Goal: Information Seeking & Learning: Learn about a topic

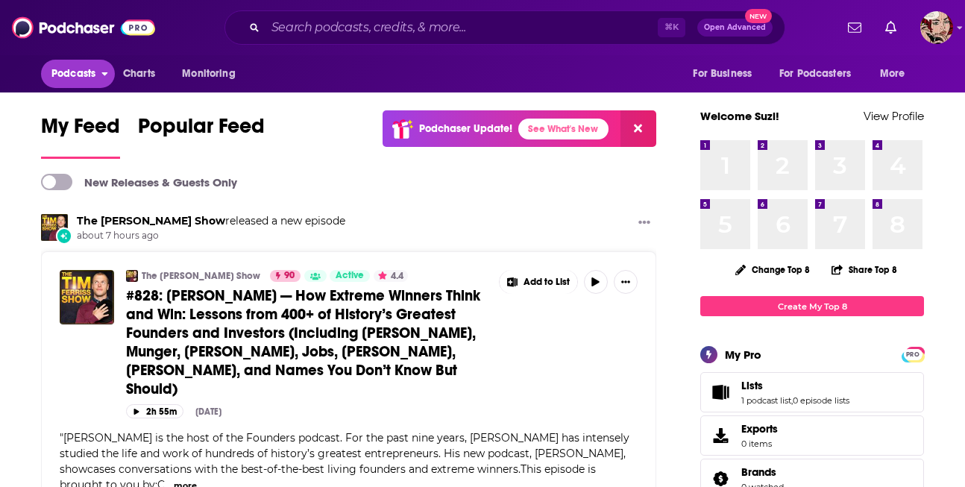
click at [79, 76] on span "Podcasts" at bounding box center [73, 73] width 44 height 21
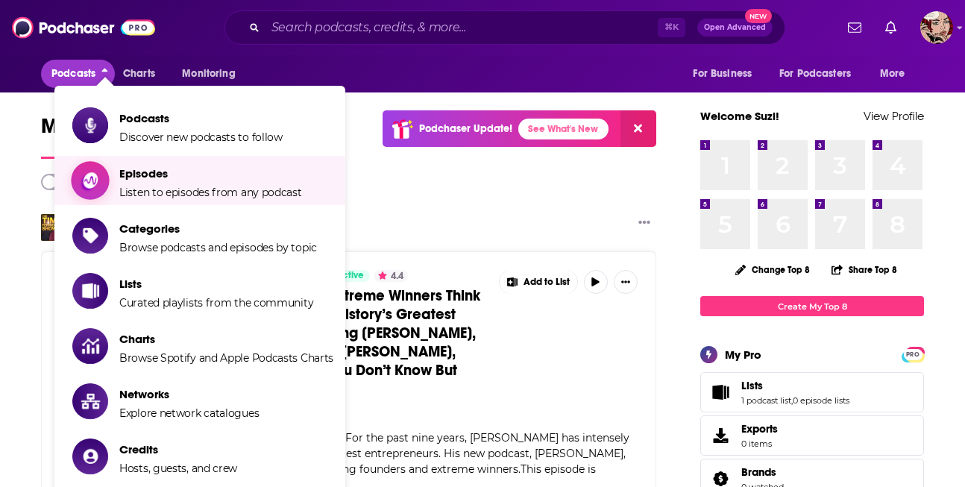
click at [144, 176] on span "Episodes" at bounding box center [210, 173] width 183 height 14
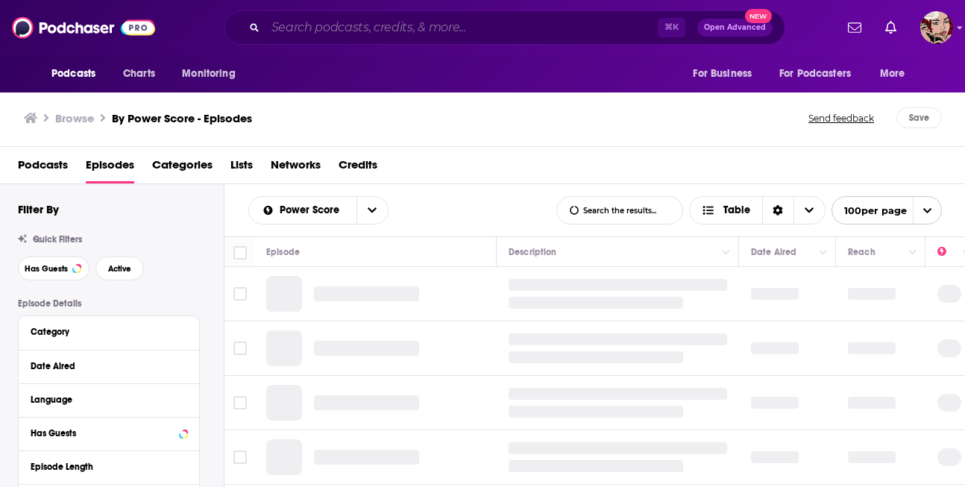
click at [410, 29] on input "Search podcasts, credits, & more..." at bounding box center [461, 28] width 392 height 24
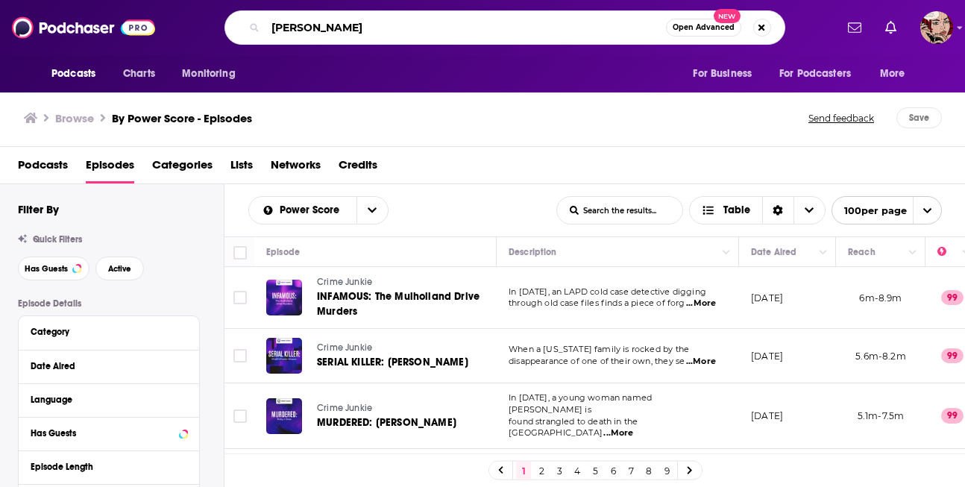
click at [400, 22] on input "[PERSON_NAME]" at bounding box center [465, 28] width 400 height 24
paste input "conaughey"
type input "[PERSON_NAME]"
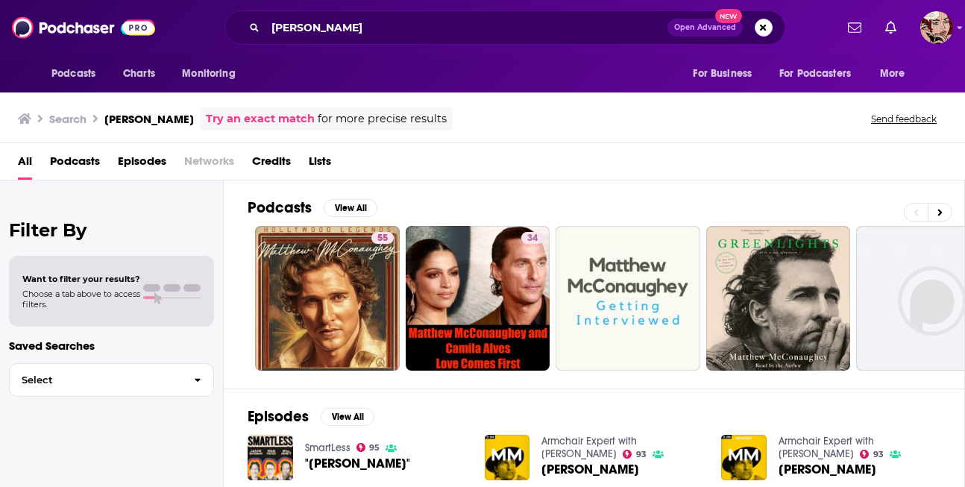
click at [152, 157] on span "Episodes" at bounding box center [142, 164] width 48 height 31
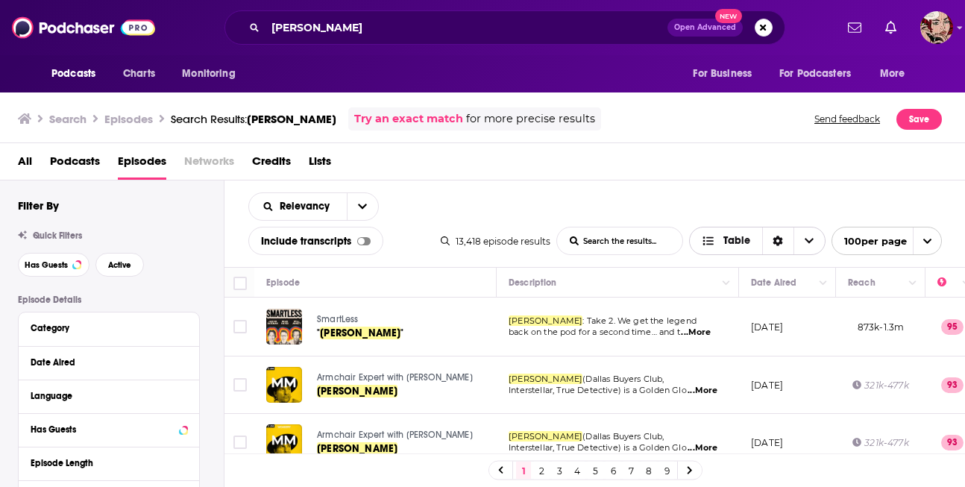
click at [764, 239] on div "Sort Direction" at bounding box center [777, 240] width 31 height 27
click at [719, 197] on div "Relevancy List Search Input Search the results... Include transcripts Table 13,…" at bounding box center [594, 223] width 741 height 86
click at [785, 290] on icon "Move" at bounding box center [786, 283] width 18 height 18
click at [821, 286] on icon "Column Actions" at bounding box center [822, 283] width 7 height 9
click at [799, 280] on div at bounding box center [482, 243] width 965 height 487
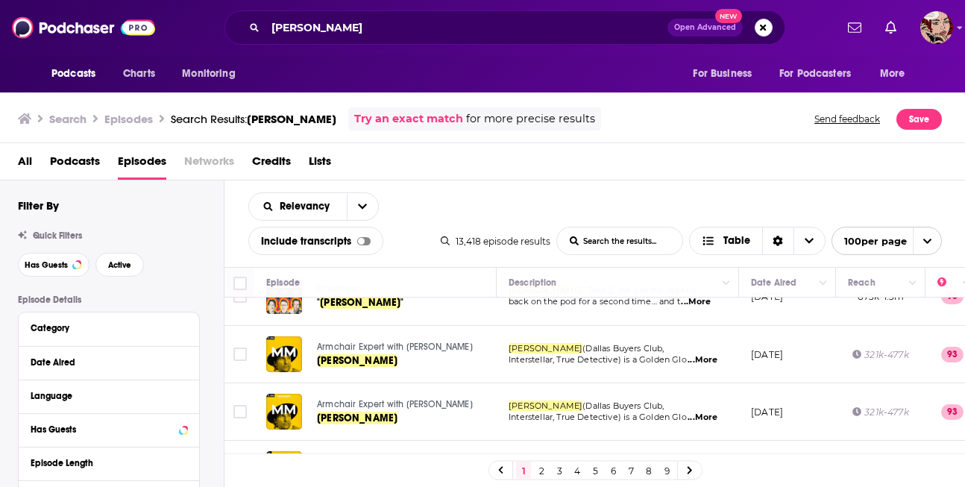
scroll to position [20, 0]
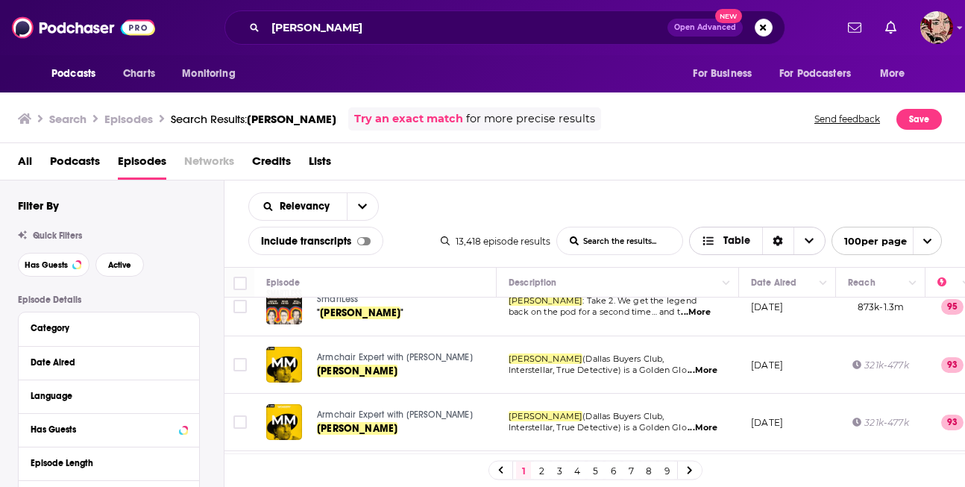
click at [729, 246] on span "Table" at bounding box center [736, 241] width 27 height 10
click at [773, 244] on icon "Sort Direction" at bounding box center [777, 241] width 10 height 10
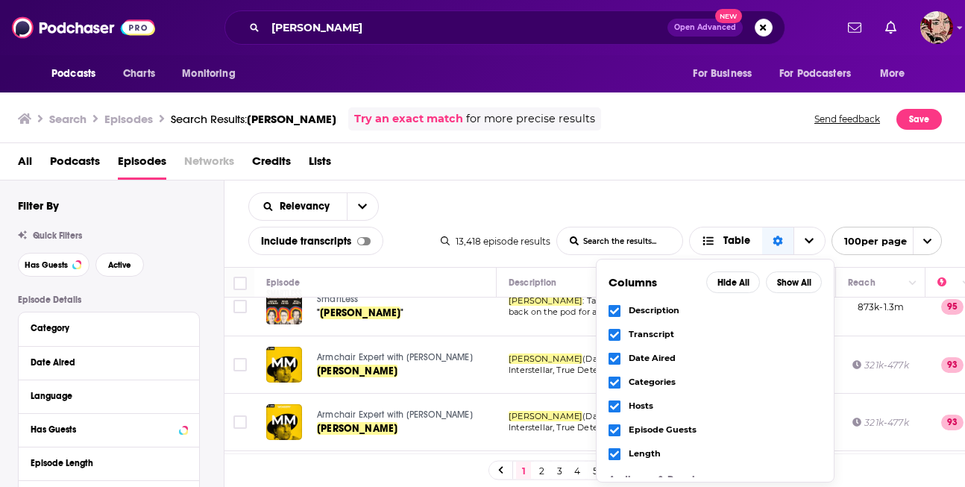
click at [616, 330] on icon "Choose View" at bounding box center [614, 334] width 9 height 9
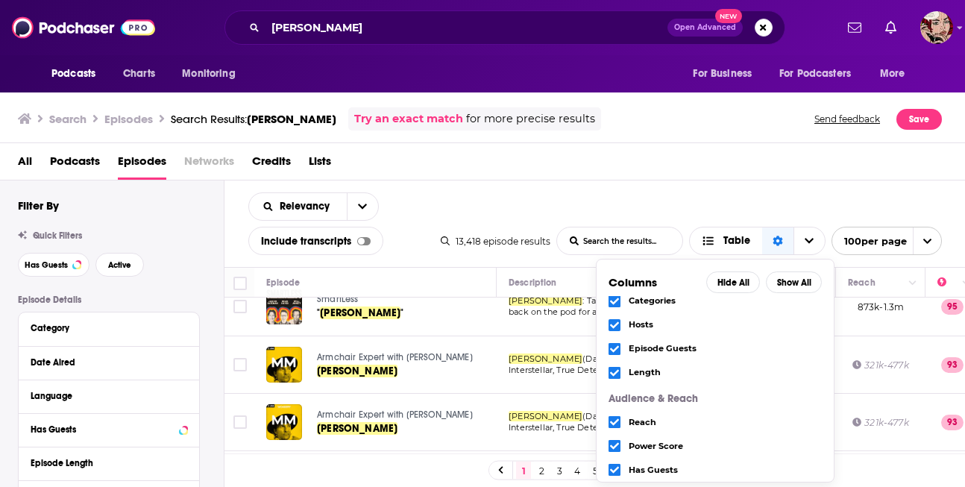
scroll to position [117, 0]
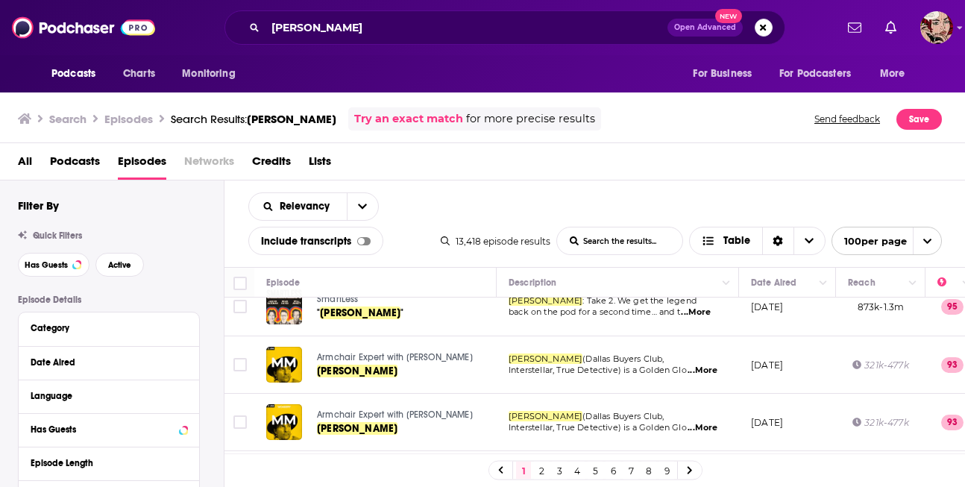
click at [686, 198] on div "Relevancy List Search Input Search the results... Include transcripts Table 13,…" at bounding box center [594, 223] width 741 height 86
click at [642, 245] on mcconaughey-list-search-input "List Search Input" at bounding box center [619, 240] width 125 height 27
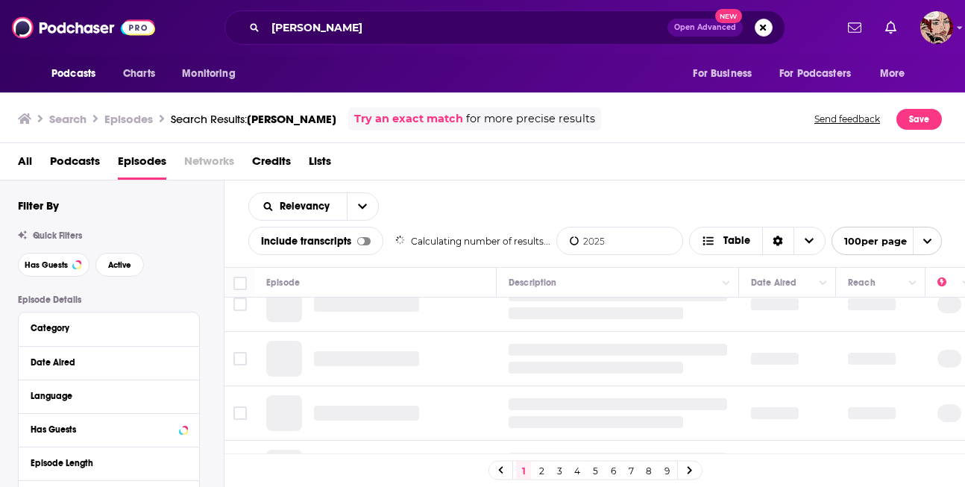
type mcconaughey-list-search-input "2025"
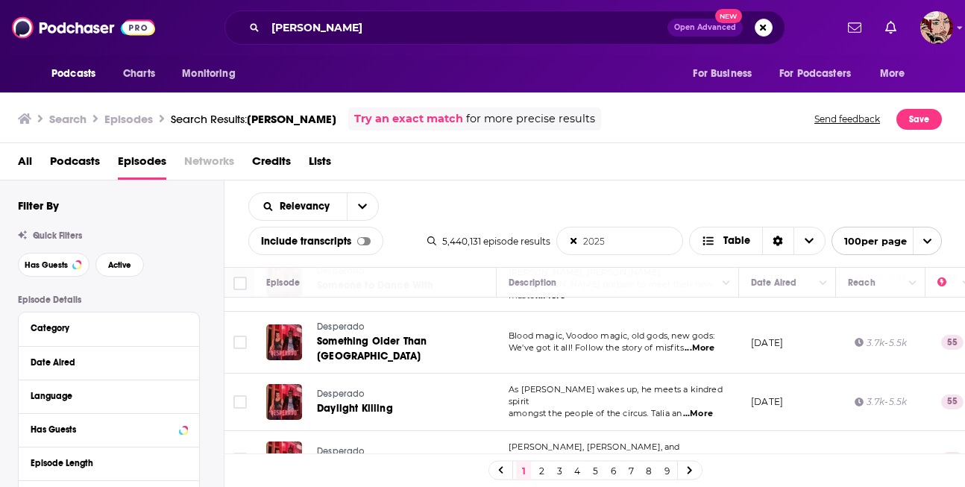
scroll to position [0, 0]
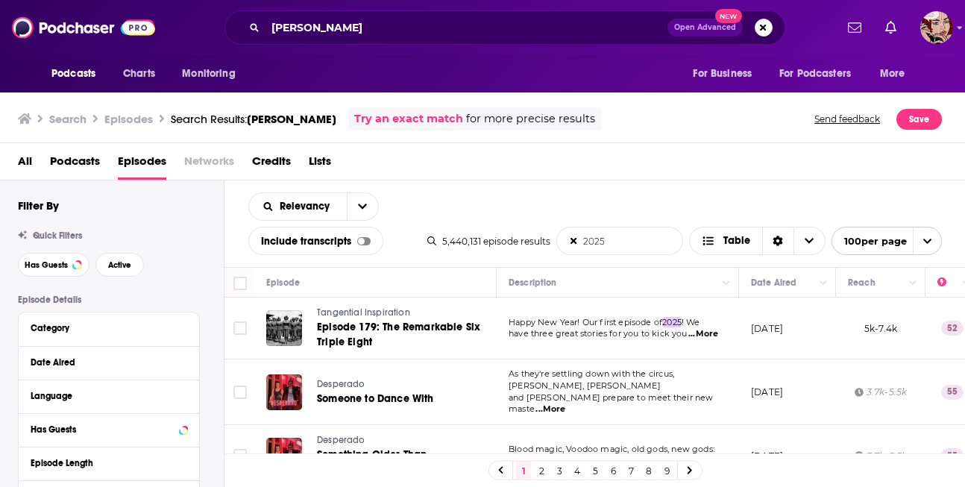
click at [570, 242] on icon at bounding box center [573, 241] width 7 height 10
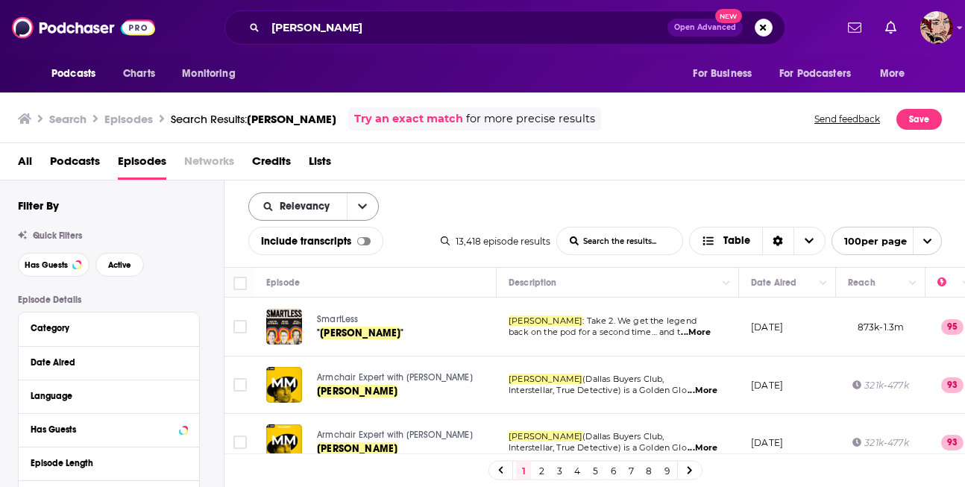
click at [296, 206] on span "Relevancy" at bounding box center [307, 206] width 55 height 10
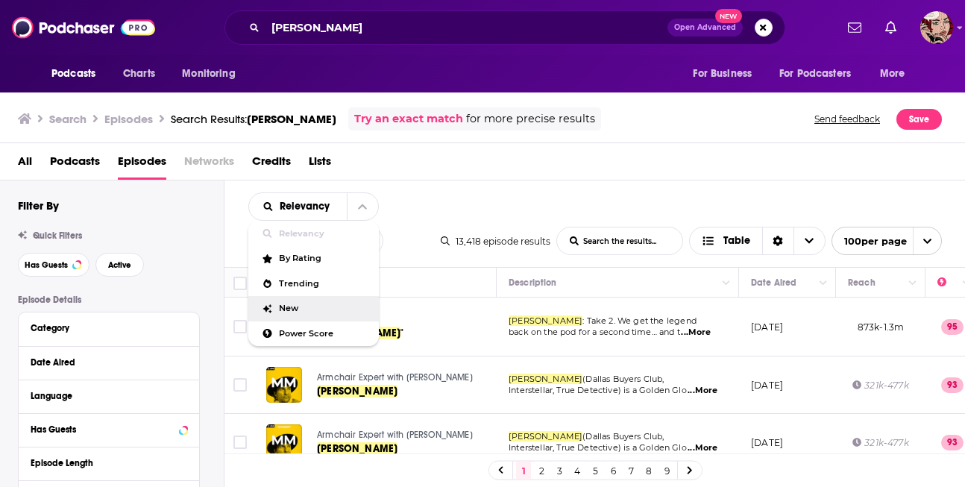
click at [320, 302] on div "New" at bounding box center [313, 308] width 130 height 25
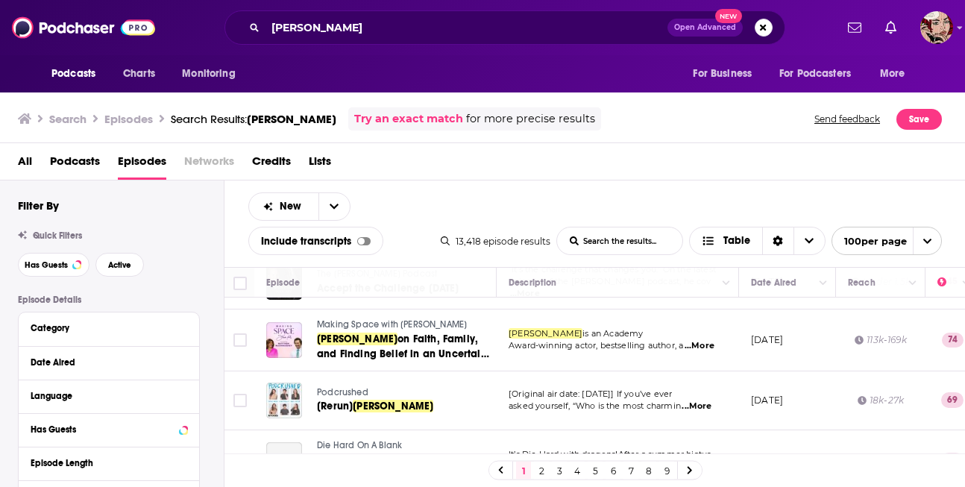
scroll to position [1062, 0]
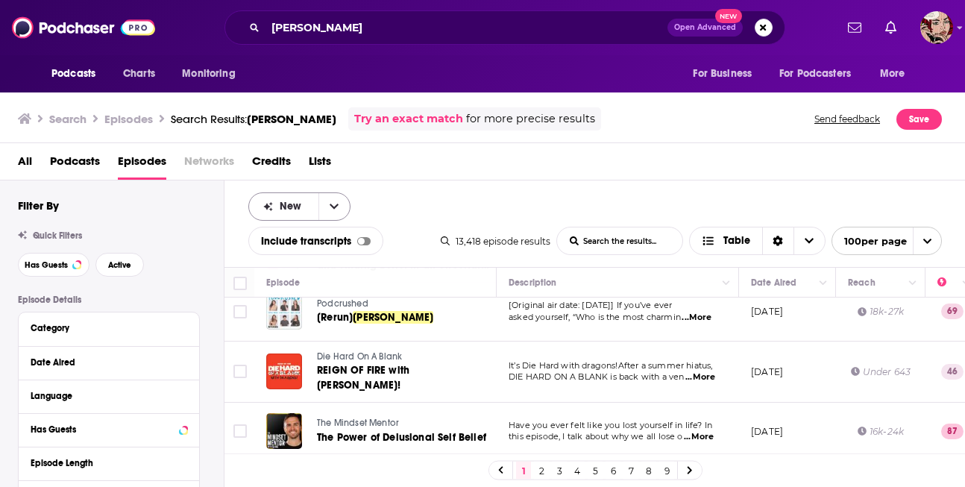
click at [298, 201] on span "New" at bounding box center [293, 206] width 27 height 10
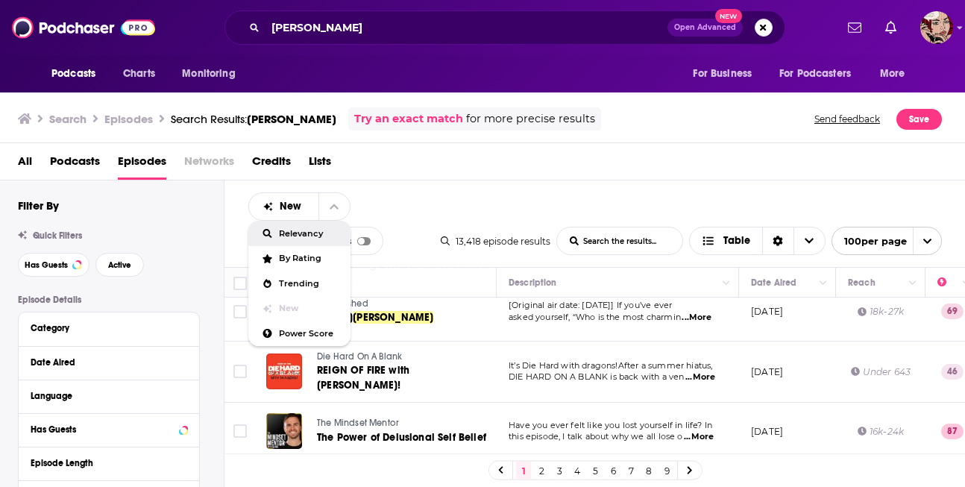
click at [300, 233] on span "Relevancy" at bounding box center [309, 234] width 60 height 8
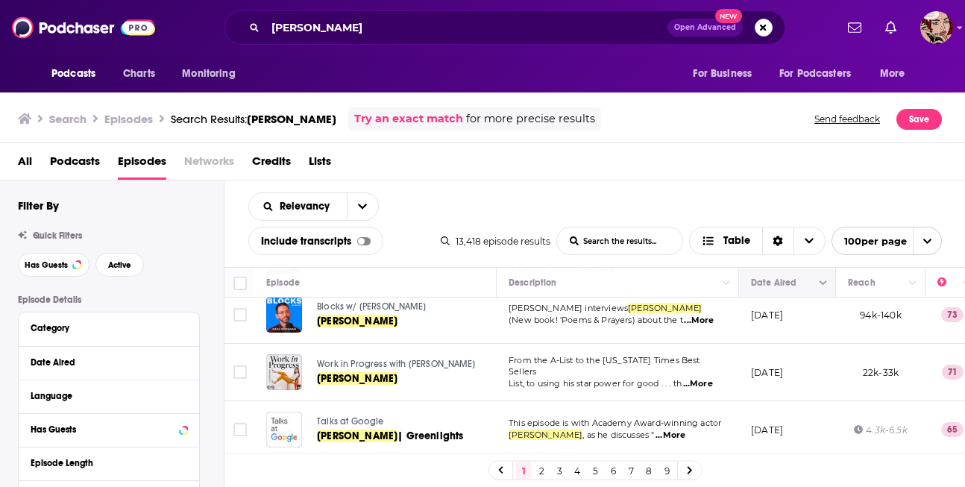
click at [784, 286] on icon "Move" at bounding box center [786, 283] width 18 height 18
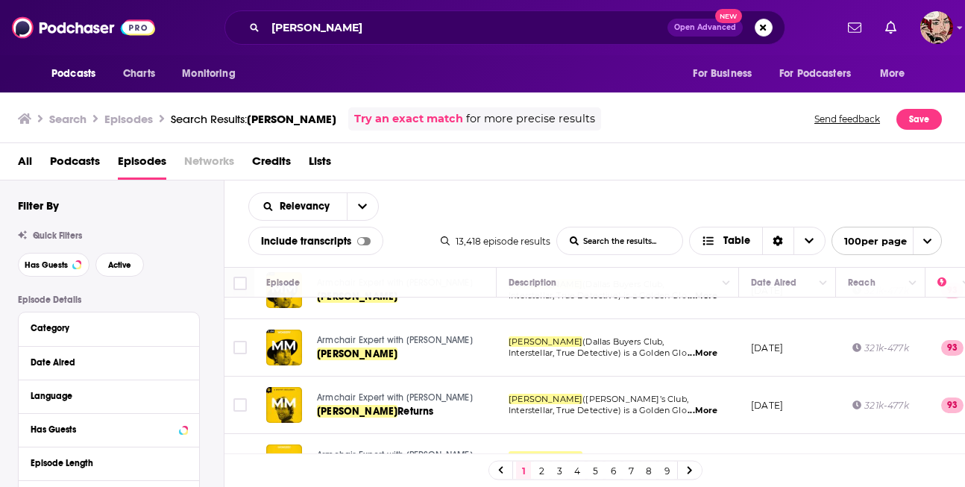
scroll to position [0, 0]
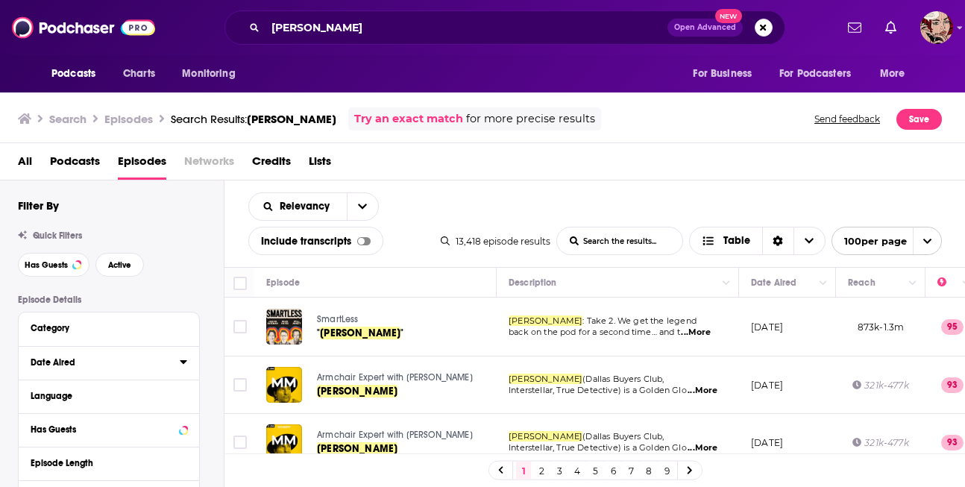
click at [92, 364] on div "Date Aired" at bounding box center [100, 362] width 139 height 10
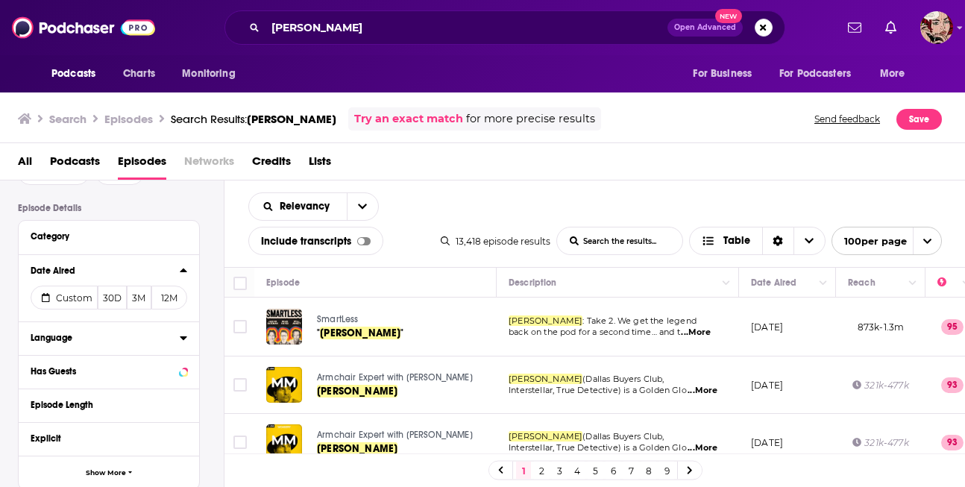
scroll to position [95, 0]
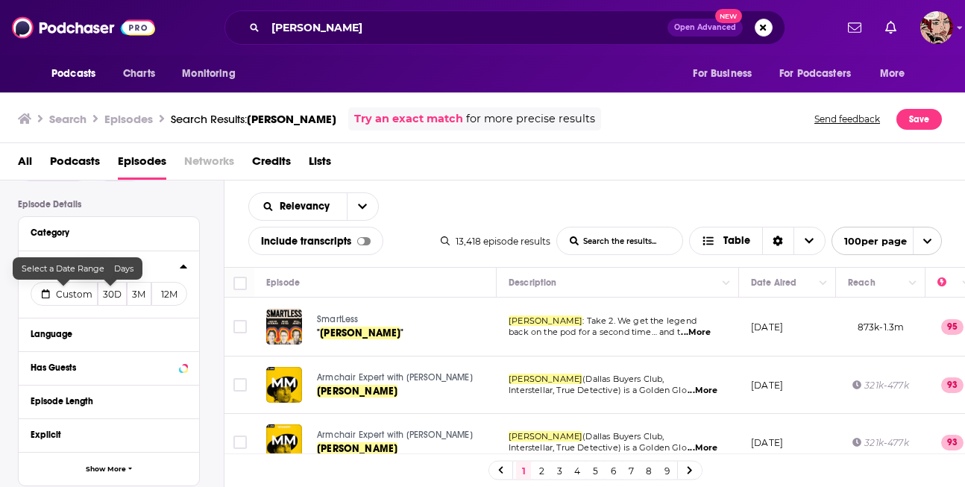
click at [71, 295] on span "Custom" at bounding box center [74, 294] width 37 height 11
select select "8"
select select "2025"
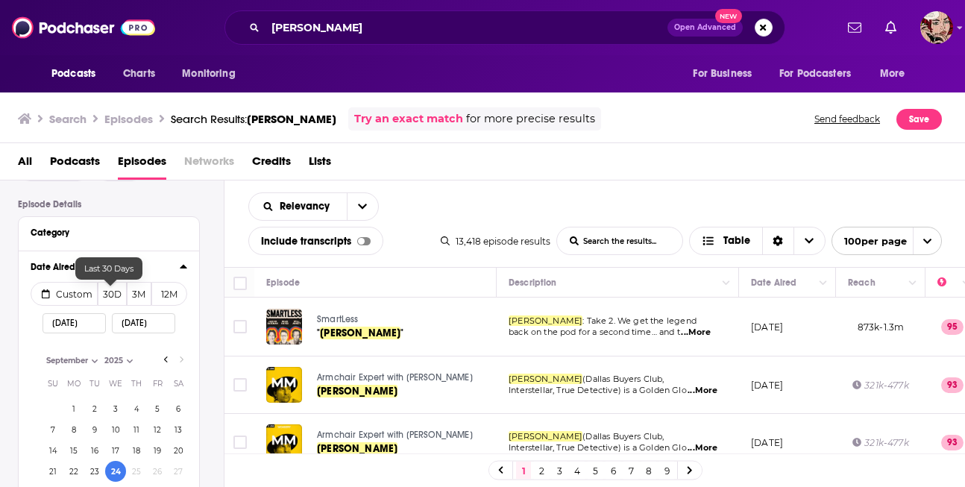
click at [111, 295] on button "30D" at bounding box center [112, 294] width 29 height 24
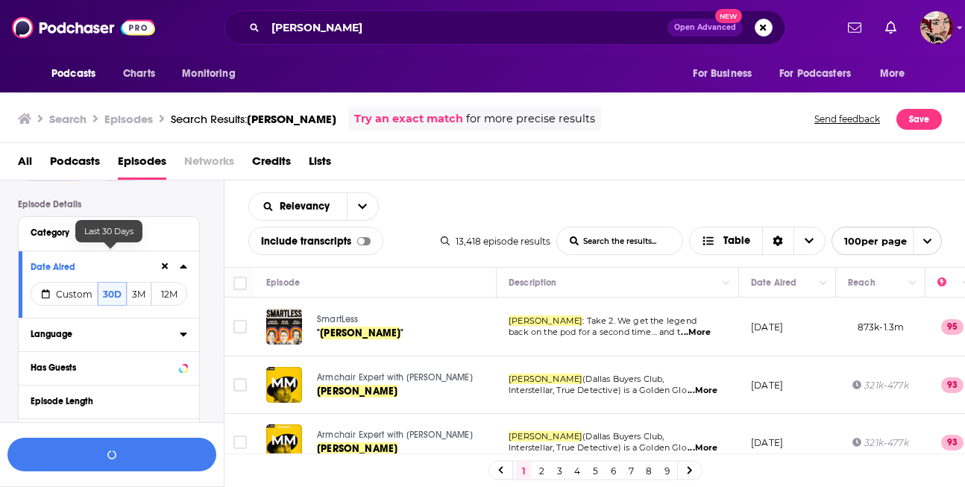
scroll to position [132, 0]
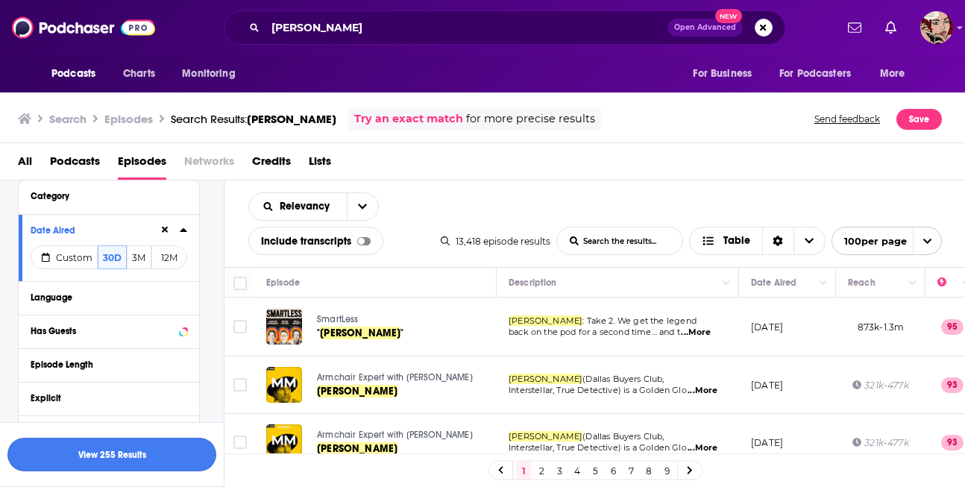
click at [130, 458] on button "View 255 Results" at bounding box center [111, 455] width 209 height 34
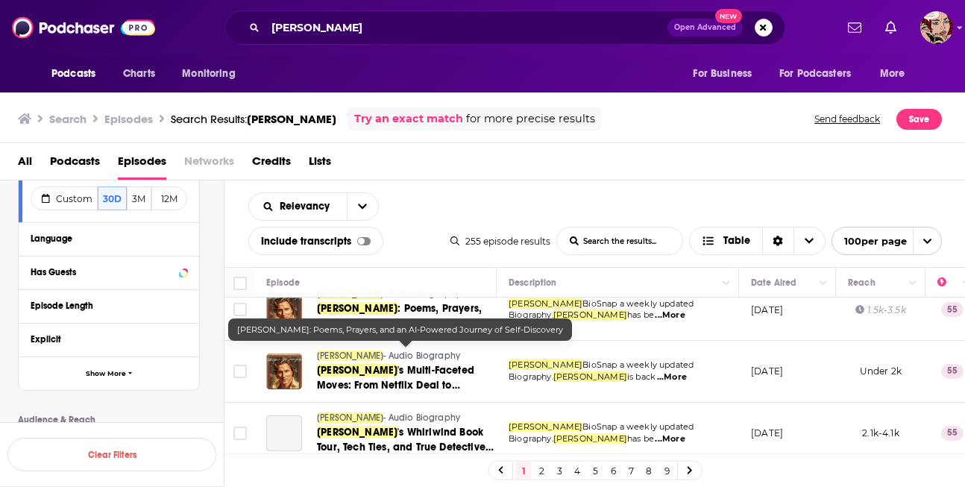
scroll to position [1506, 0]
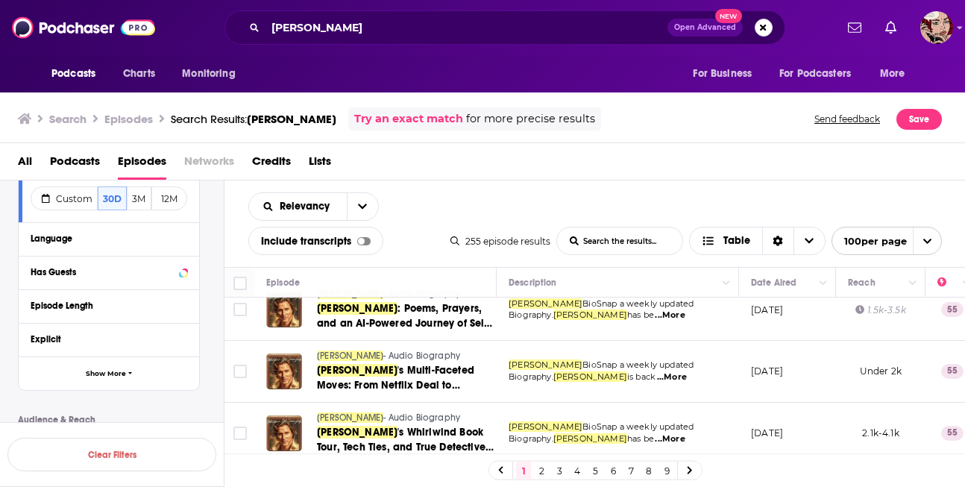
click at [545, 467] on link "2" at bounding box center [541, 471] width 15 height 18
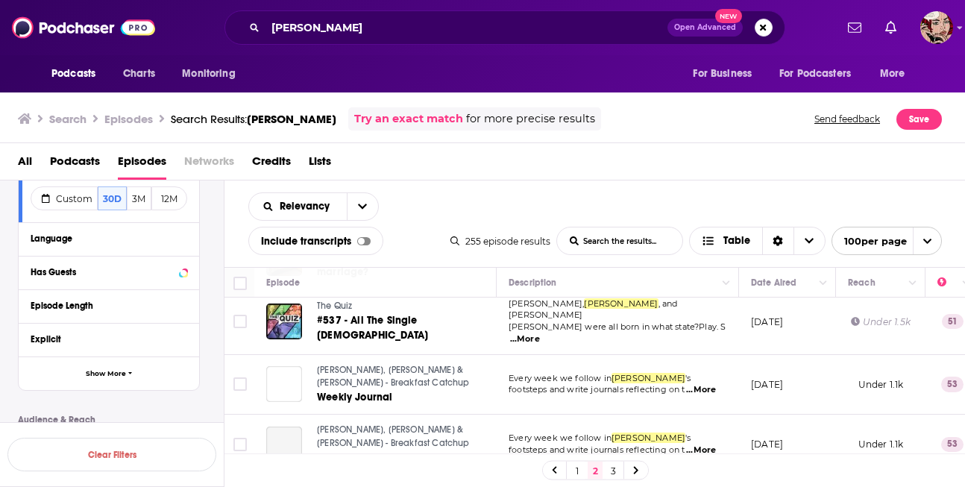
scroll to position [348, 0]
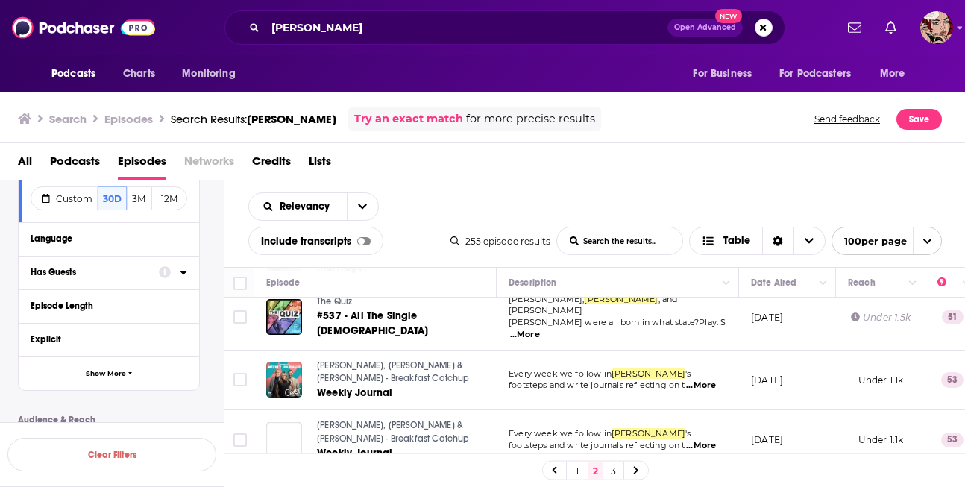
click at [79, 272] on div "Has Guests" at bounding box center [90, 272] width 119 height 10
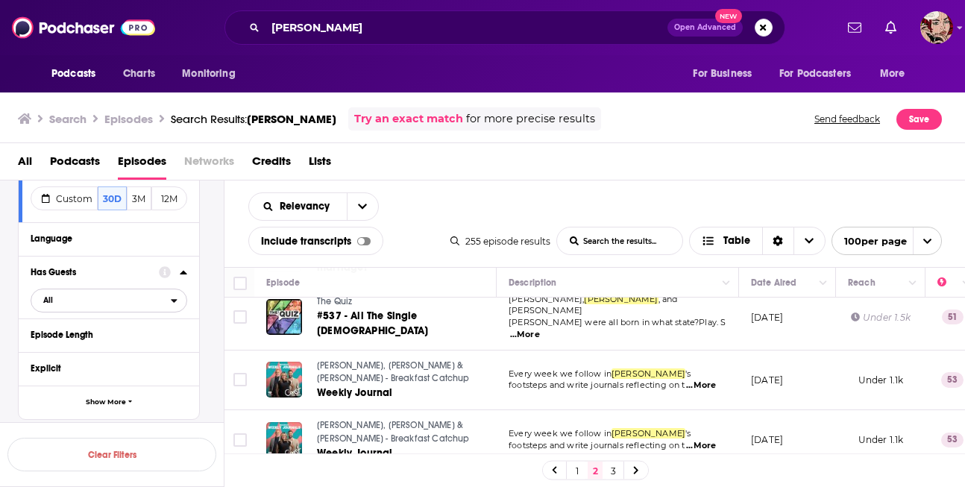
click at [161, 300] on span "All" at bounding box center [100, 300] width 139 height 19
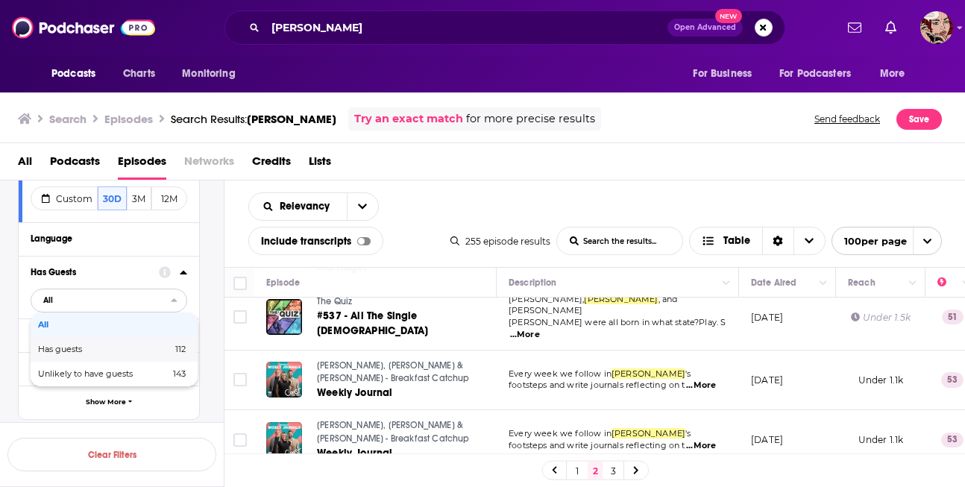
click at [130, 356] on div "Has guests 112" at bounding box center [114, 349] width 167 height 25
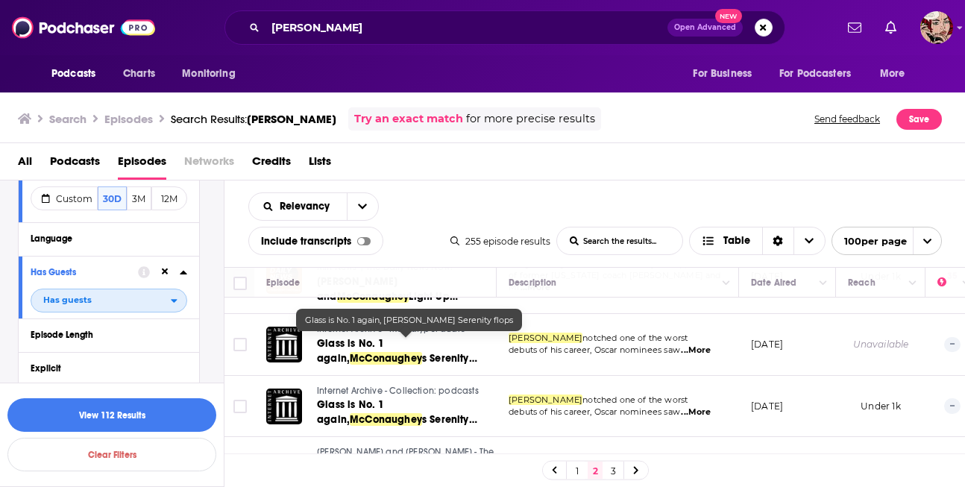
scroll to position [60, 0]
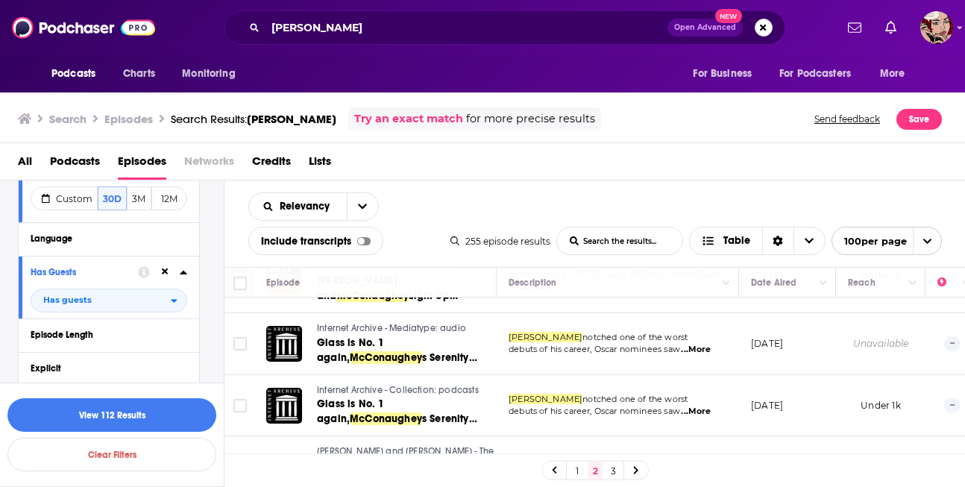
click at [572, 465] on link "1" at bounding box center [577, 471] width 15 height 18
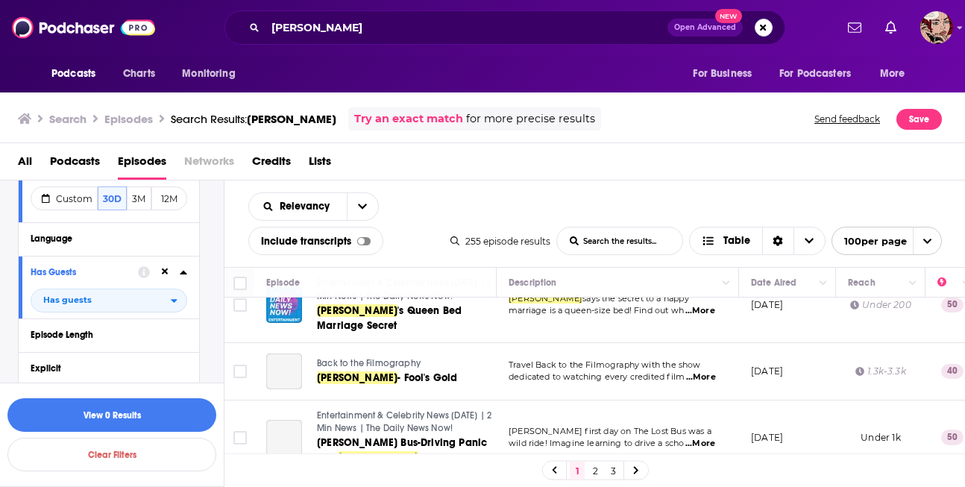
scroll to position [1881, 0]
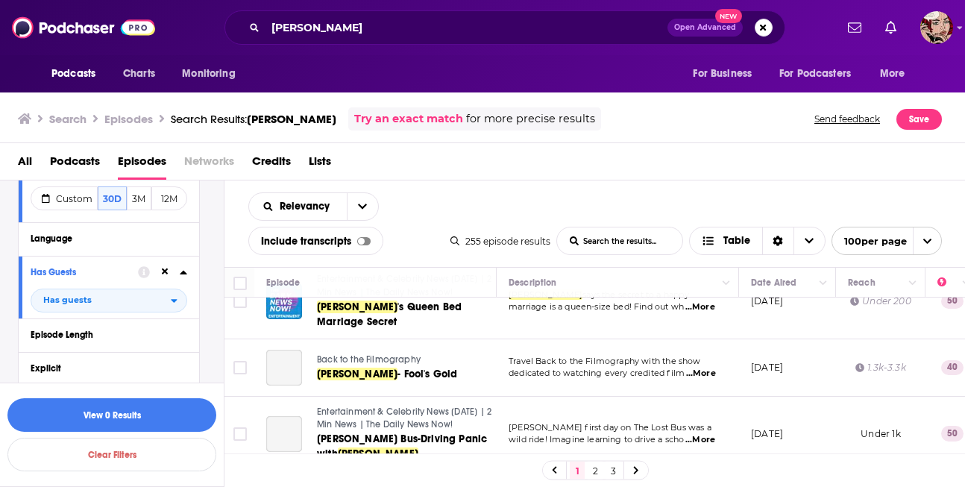
click at [516, 203] on div "Relevancy List Search Input Search the results... Include transcripts Table 255…" at bounding box center [594, 223] width 741 height 86
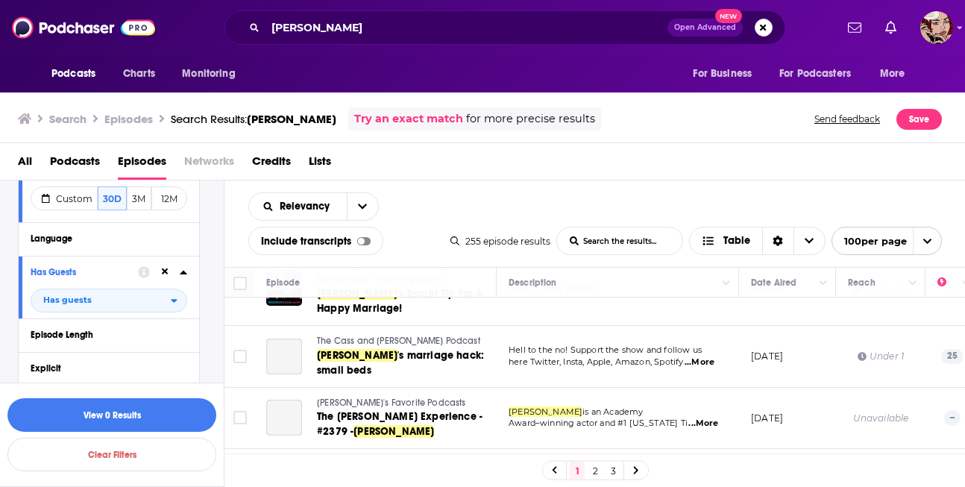
scroll to position [2948, 0]
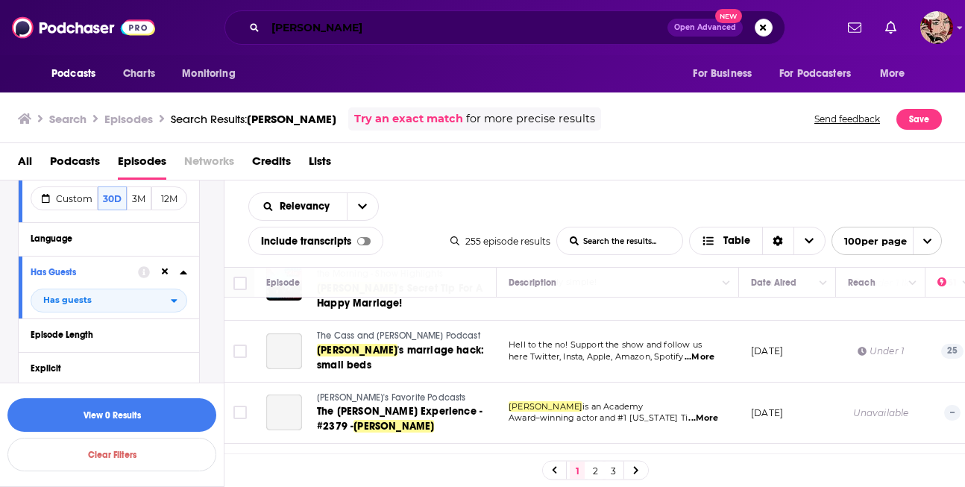
click at [438, 31] on input "[PERSON_NAME]" at bounding box center [466, 28] width 402 height 24
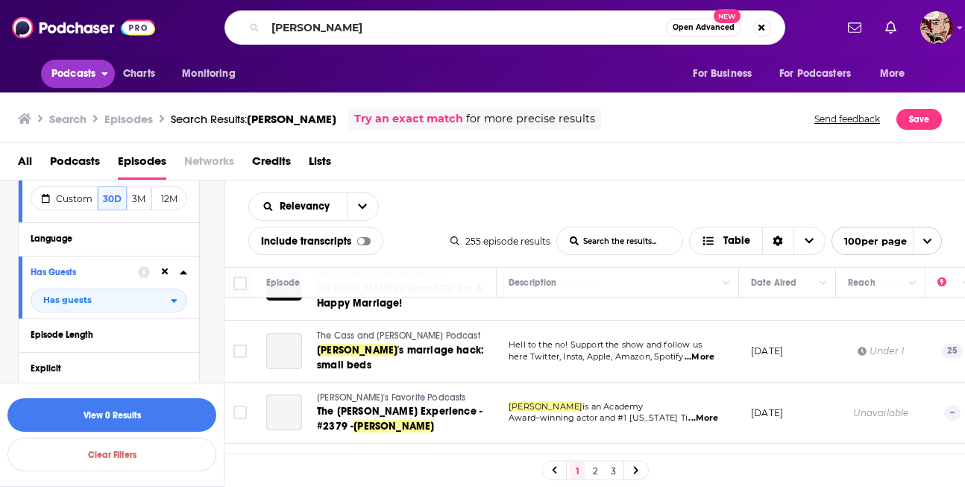
click at [84, 73] on span "Podcasts" at bounding box center [73, 73] width 44 height 21
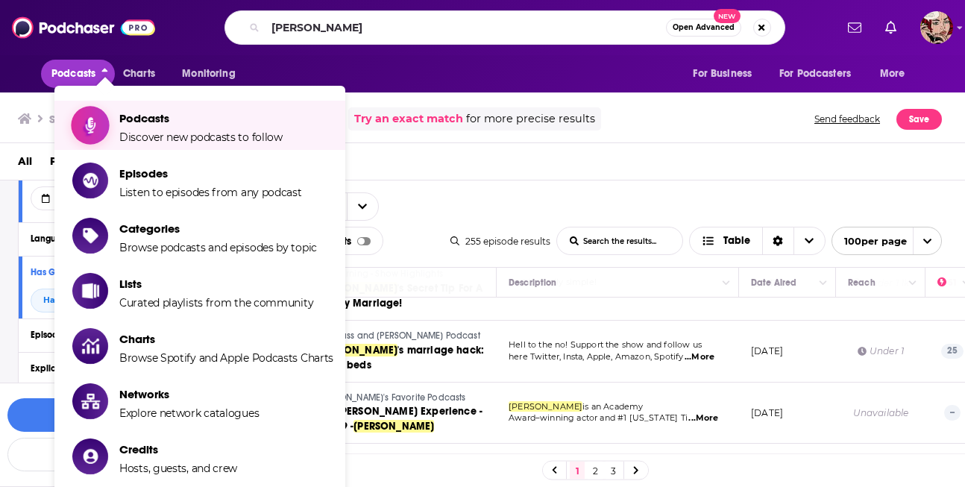
click at [136, 121] on span "Podcasts" at bounding box center [200, 118] width 163 height 14
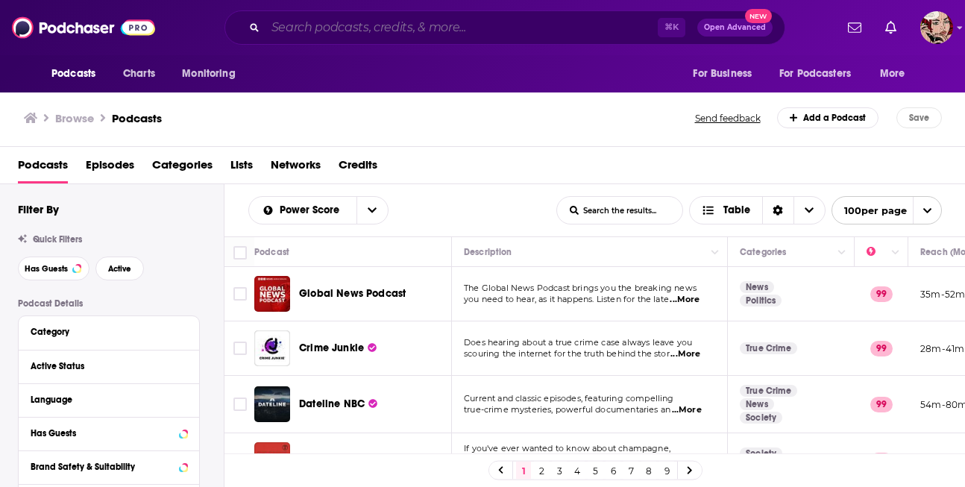
click at [421, 26] on input "Search podcasts, credits, & more..." at bounding box center [461, 28] width 392 height 24
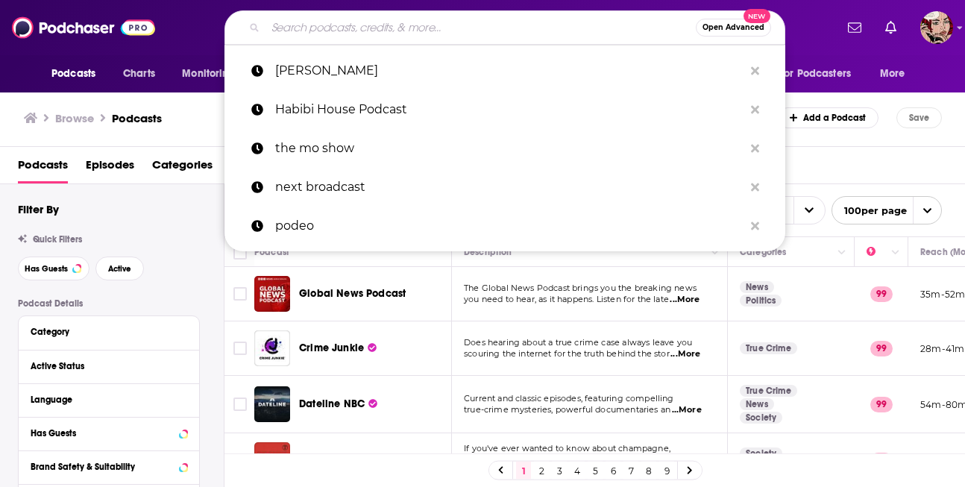
paste input "[PERSON_NAME]"
type input "[PERSON_NAME]"
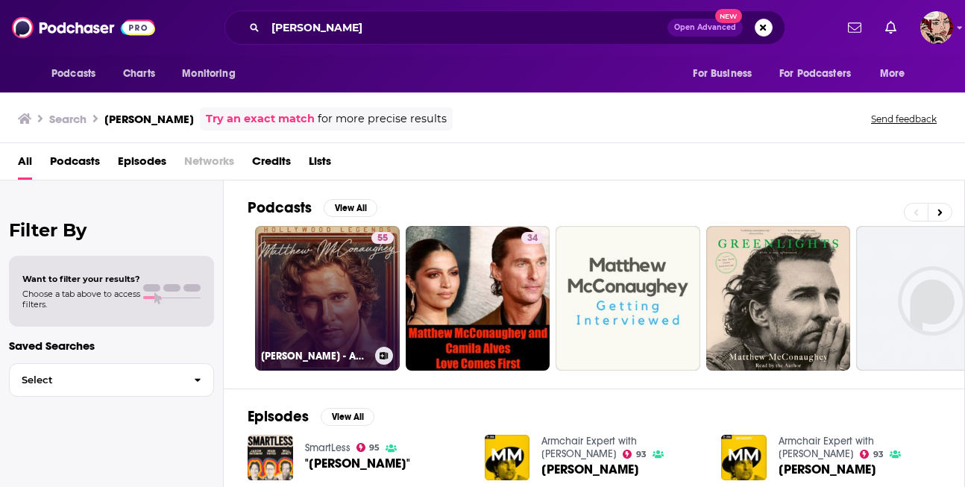
click at [340, 301] on link "55 [PERSON_NAME] - Audio Biography" at bounding box center [327, 298] width 145 height 145
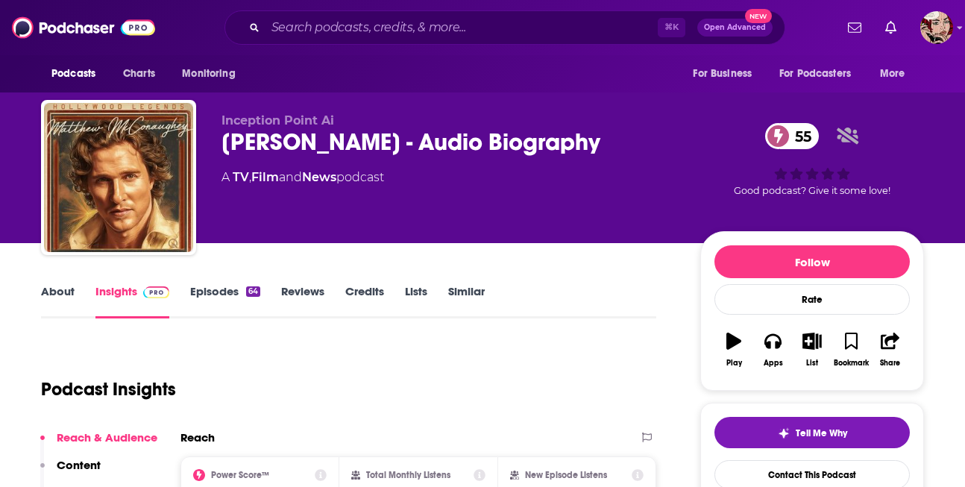
click at [231, 296] on link "Episodes 64" at bounding box center [225, 301] width 70 height 34
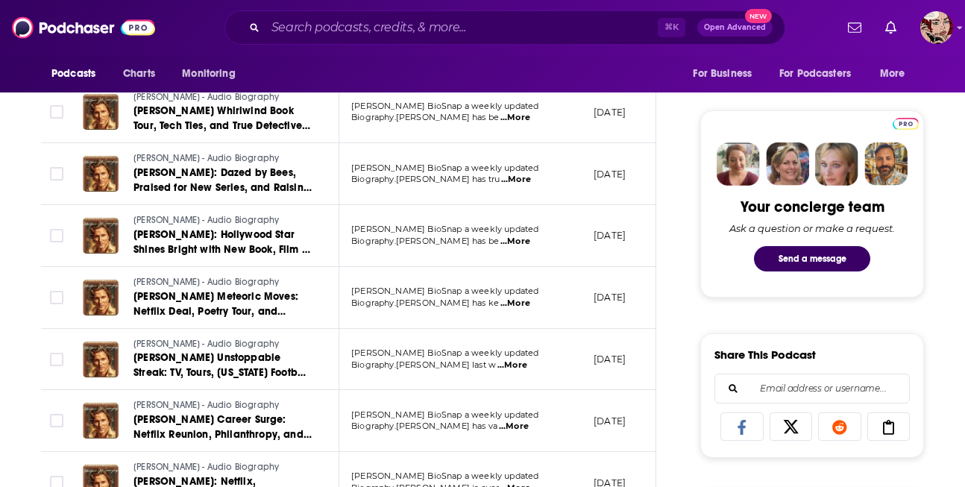
scroll to position [658, 0]
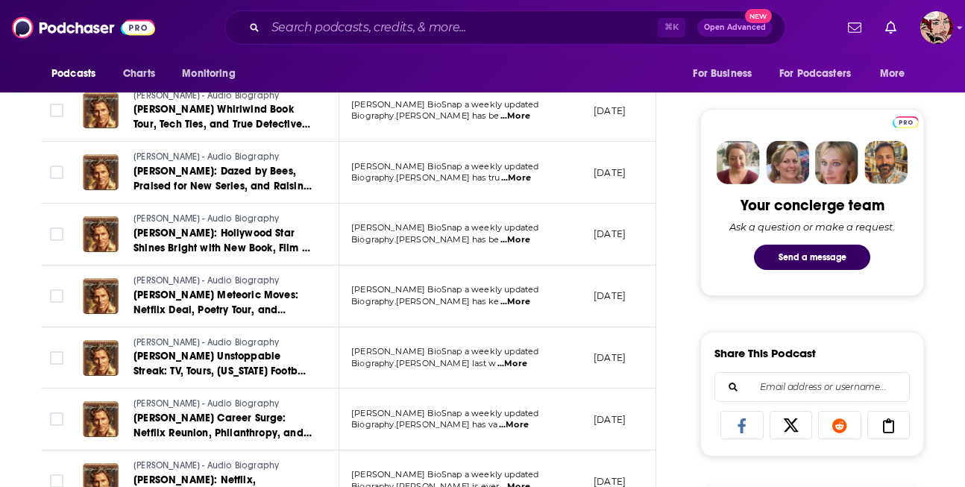
click at [530, 122] on span "...More" at bounding box center [515, 116] width 30 height 12
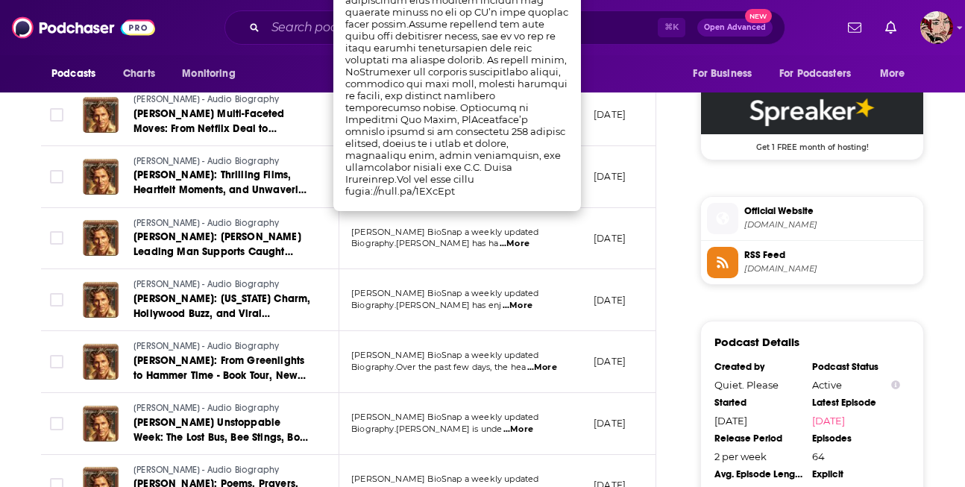
scroll to position [1087, 0]
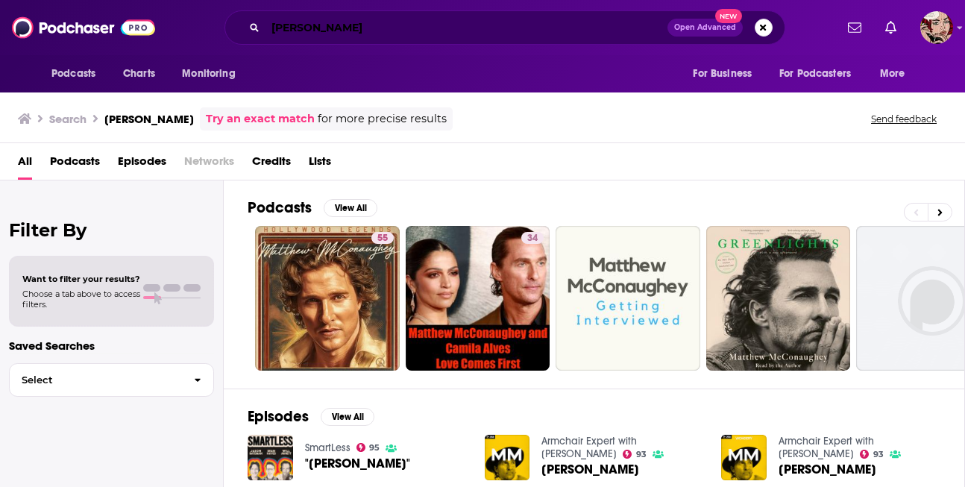
click at [445, 34] on input "[PERSON_NAME]" at bounding box center [466, 28] width 402 height 24
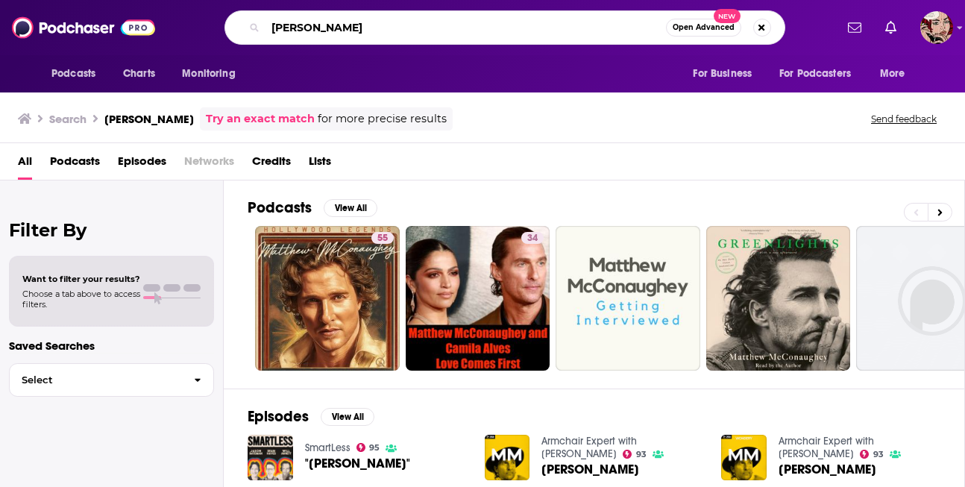
click at [445, 34] on input "[PERSON_NAME]" at bounding box center [465, 28] width 400 height 24
paste input "easurement Matters"
type input "Measurement Matters"
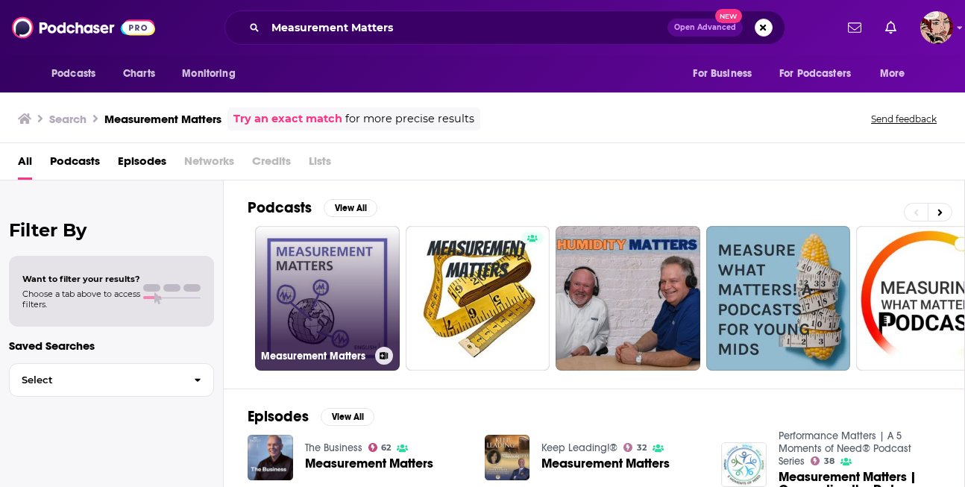
click at [329, 309] on link "Measurement Matters" at bounding box center [327, 298] width 145 height 145
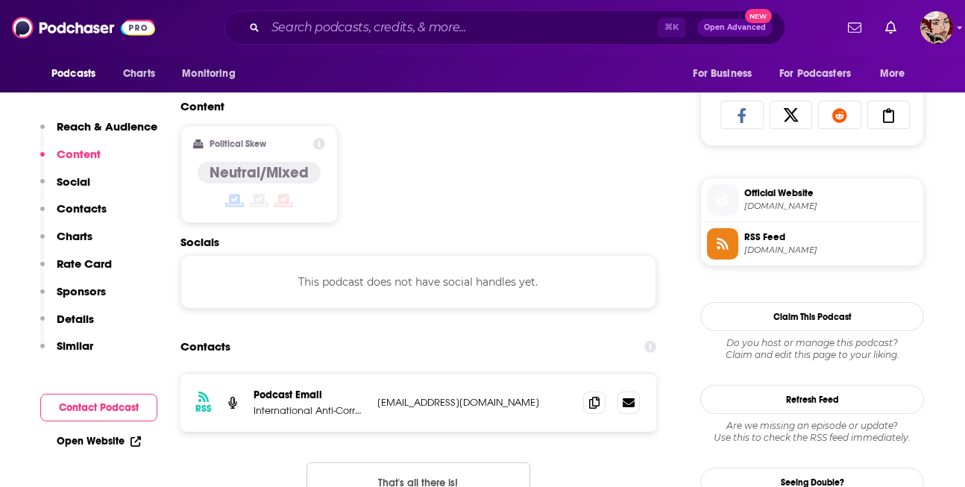
scroll to position [977, 0]
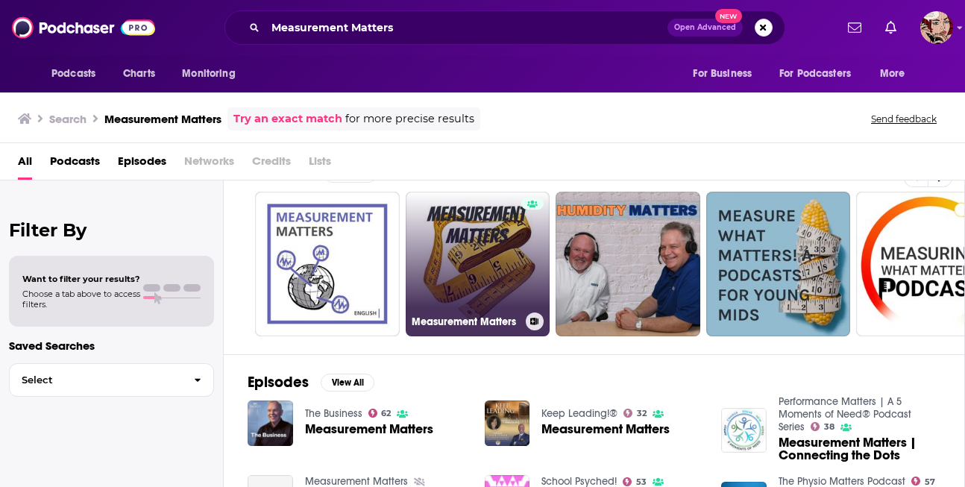
scroll to position [32, 0]
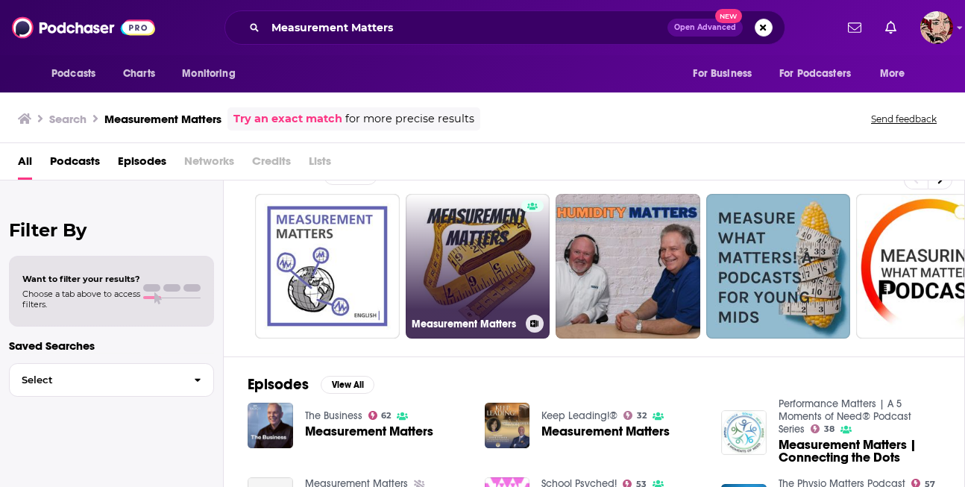
click at [485, 245] on link "Measurement Matters" at bounding box center [478, 266] width 145 height 145
